Goal: Information Seeking & Learning: Stay updated

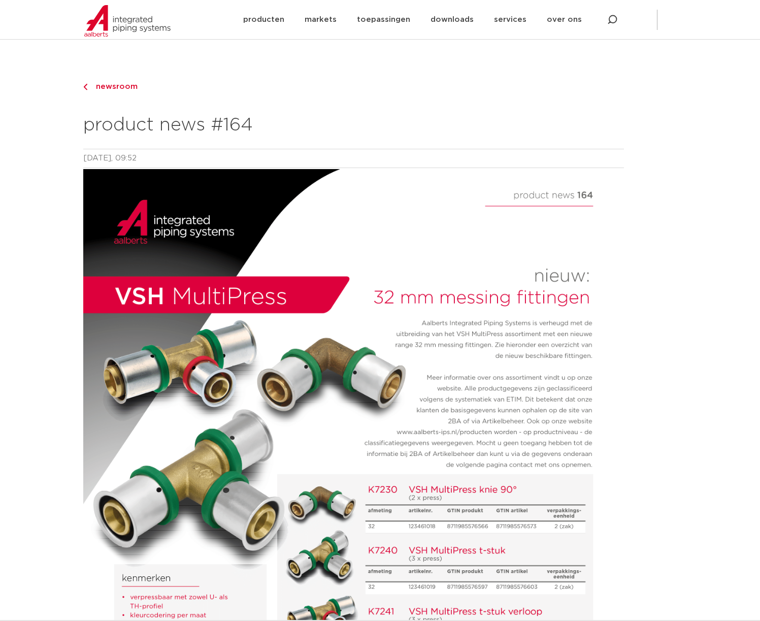
click at [125, 85] on span "newsroom" at bounding box center [114, 87] width 48 height 8
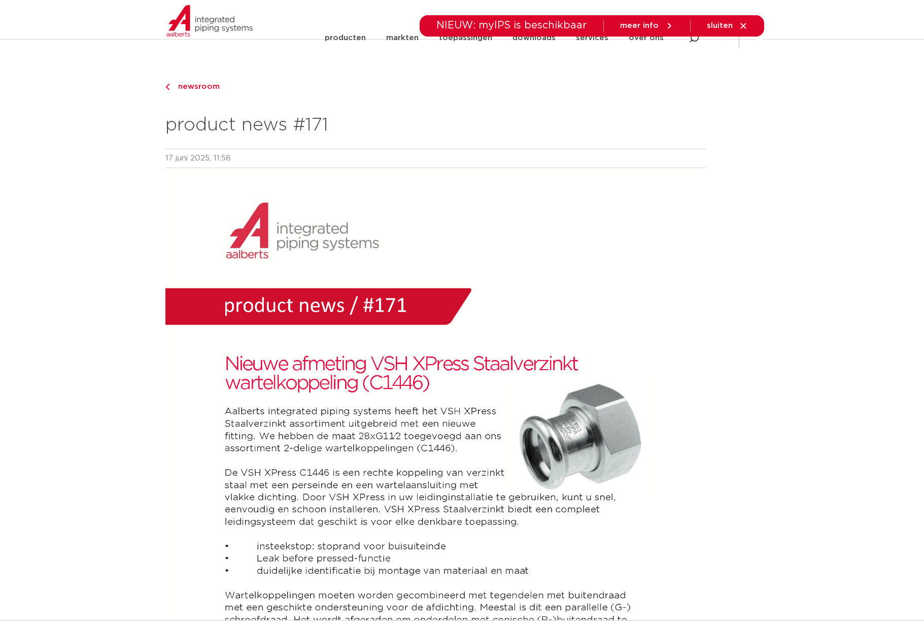
click at [188, 87] on span "newsroom" at bounding box center [196, 87] width 48 height 8
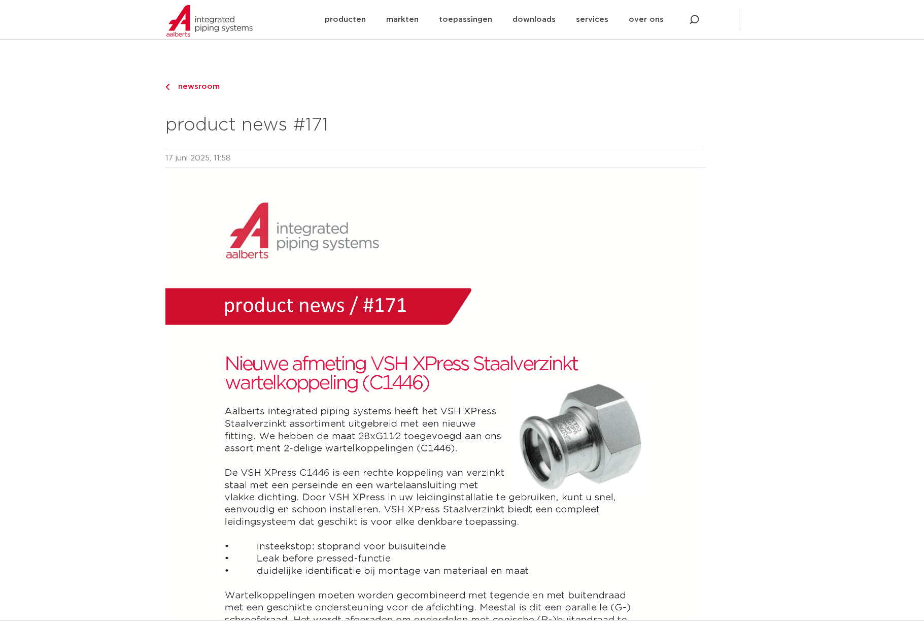
drag, startPoint x: 211, startPoint y: 88, endPoint x: 304, endPoint y: 156, distance: 115.4
click at [211, 88] on span "newsroom" at bounding box center [196, 87] width 48 height 8
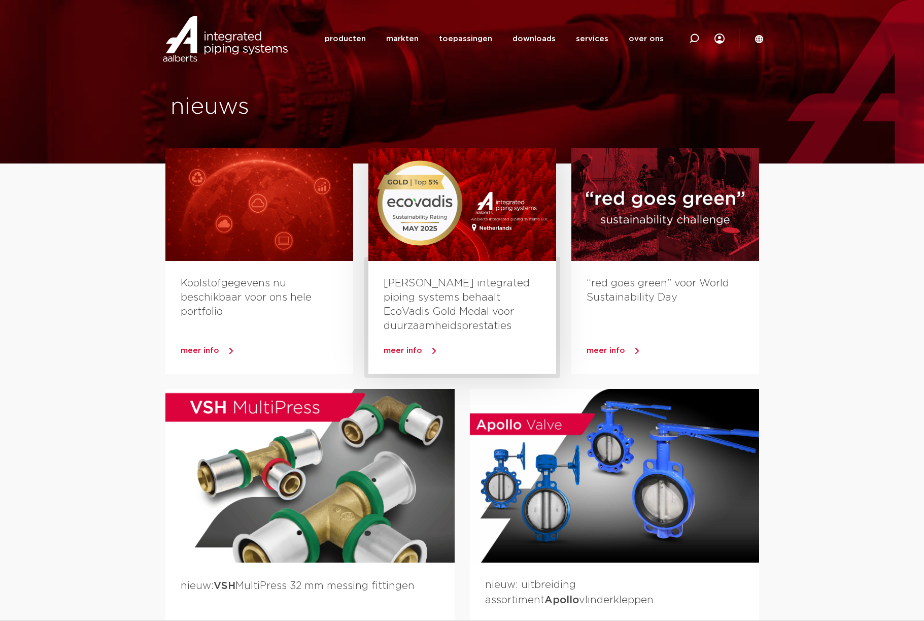
click at [399, 347] on span "meer info" at bounding box center [403, 351] width 39 height 8
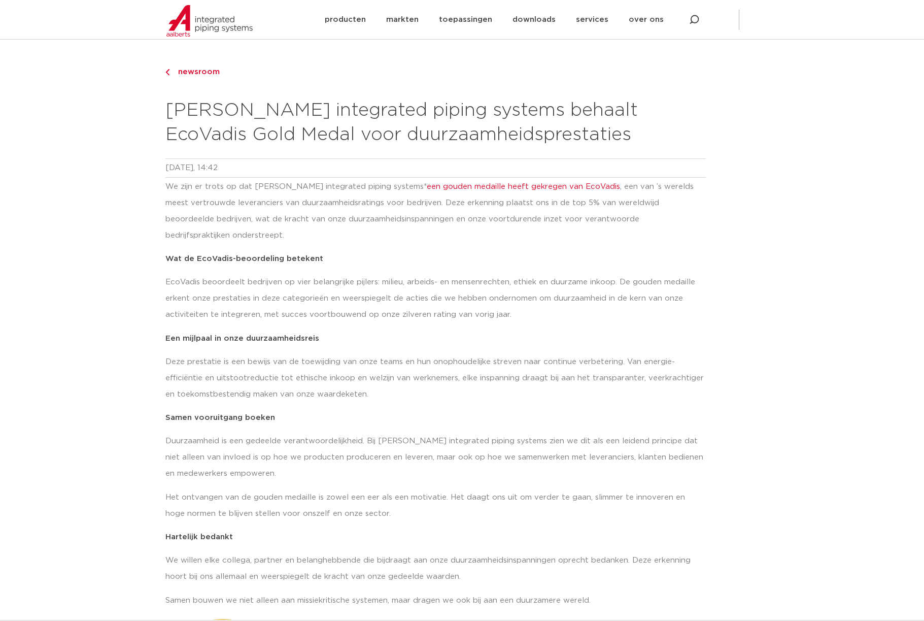
click at [204, 74] on span "newsroom" at bounding box center [196, 72] width 48 height 8
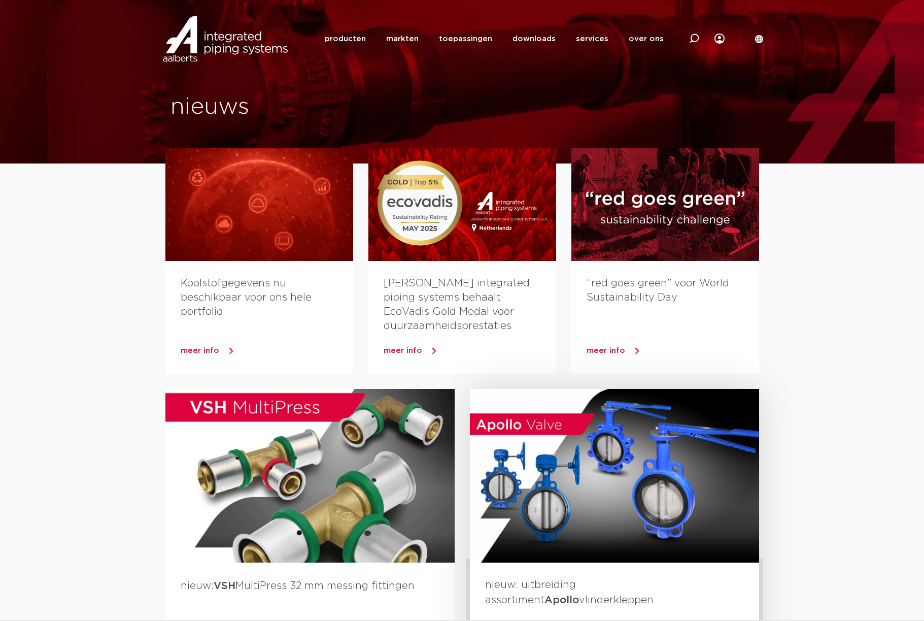
click at [622, 486] on div at bounding box center [614, 476] width 289 height 174
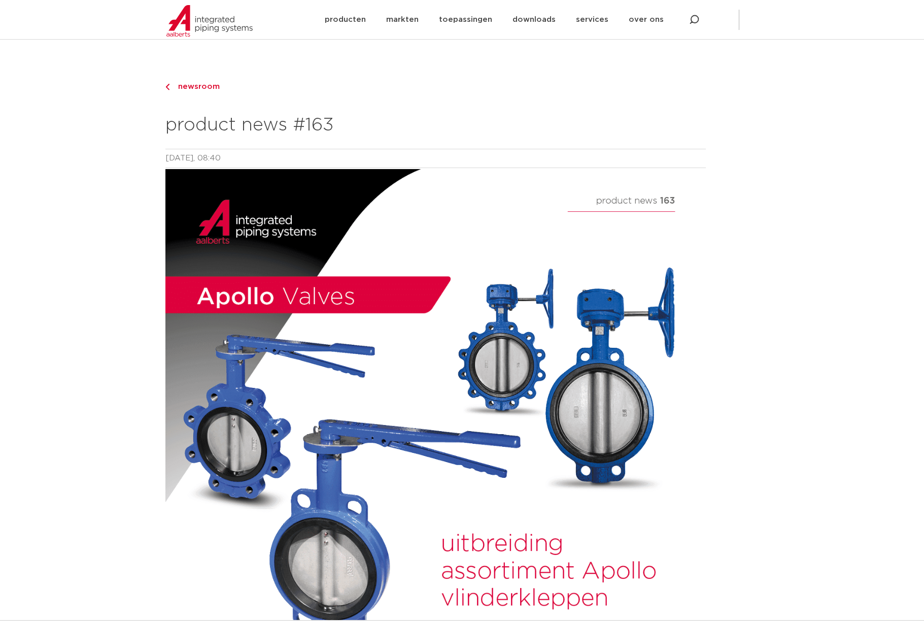
scroll to position [3, 0]
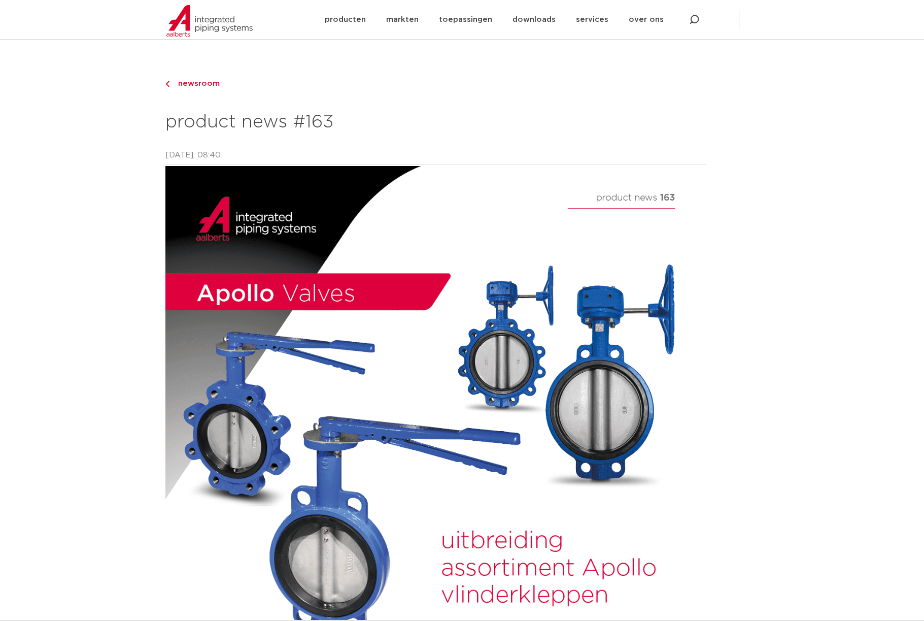
click at [200, 83] on span "newsroom" at bounding box center [196, 84] width 48 height 8
